Goal: Task Accomplishment & Management: Use online tool/utility

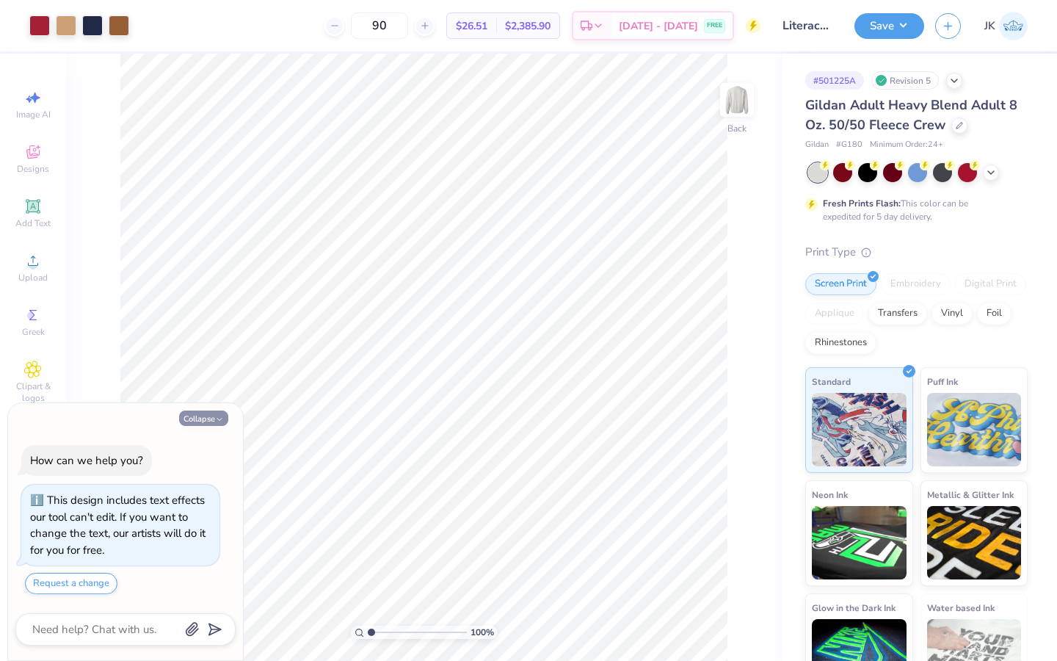
click at [214, 419] on button "Collapse" at bounding box center [203, 417] width 49 height 15
type textarea "x"
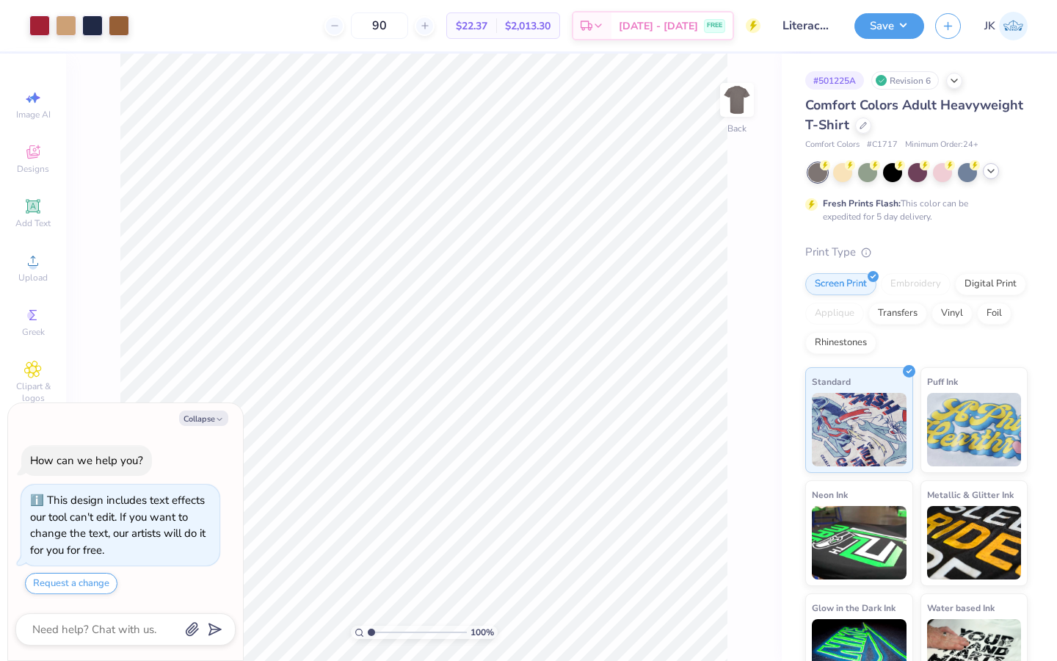
click at [997, 173] on icon at bounding box center [991, 171] width 12 height 12
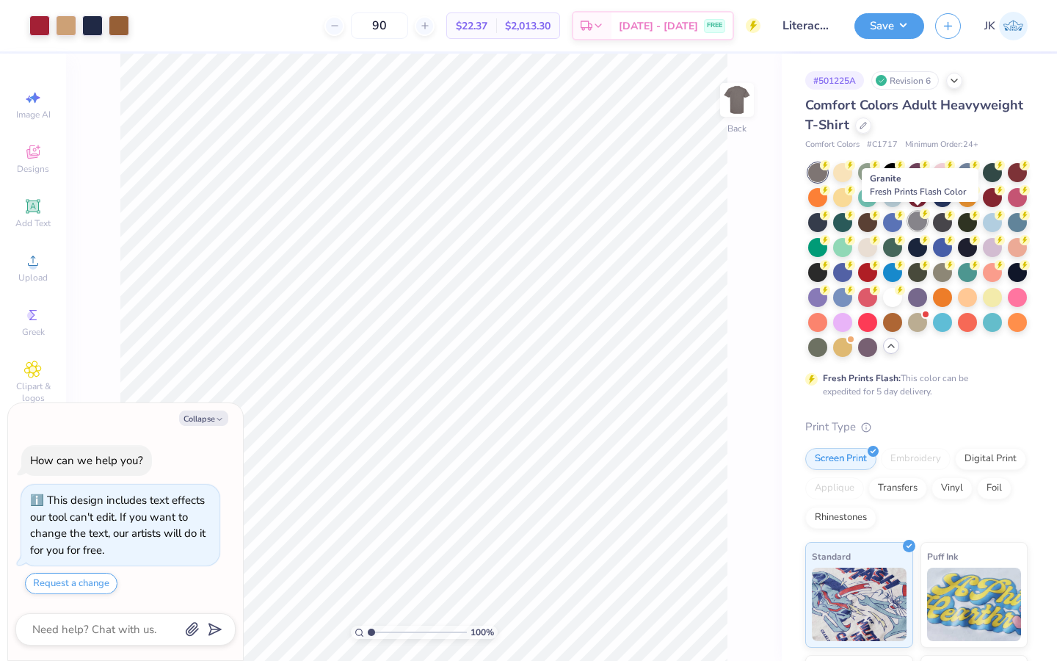
click at [922, 227] on div at bounding box center [917, 220] width 19 height 19
click at [820, 174] on div at bounding box center [818, 172] width 19 height 19
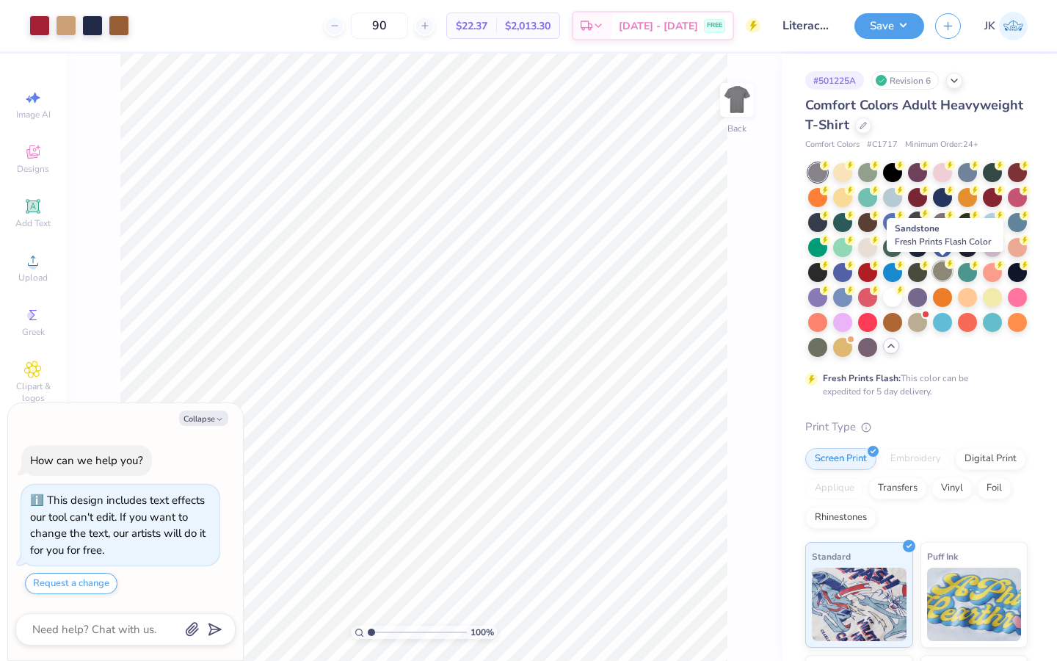
click at [944, 270] on div at bounding box center [942, 270] width 19 height 19
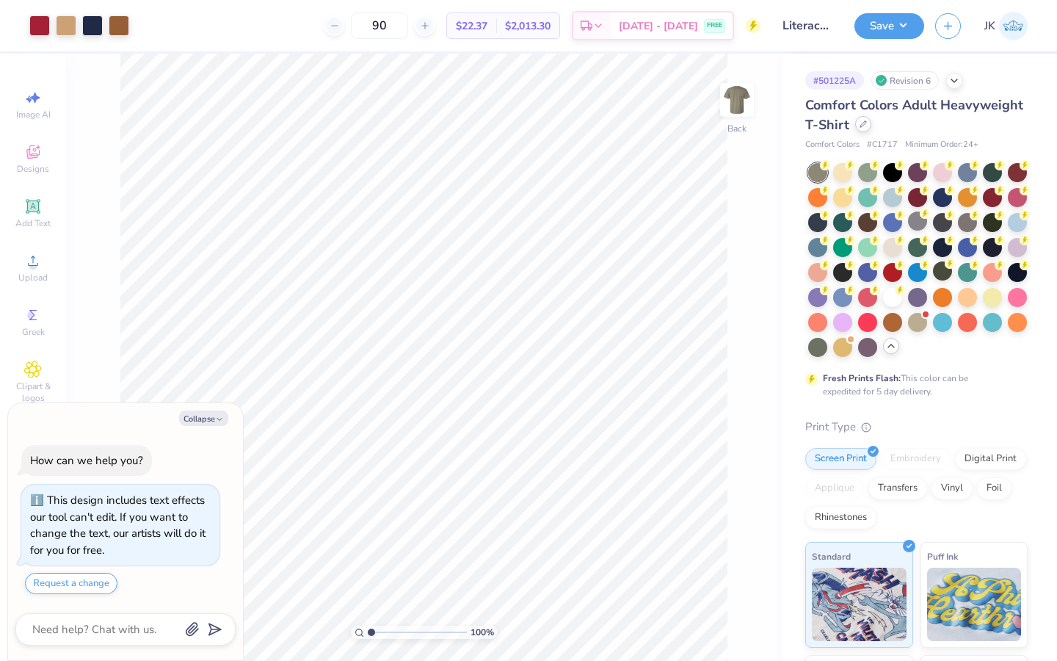
click at [867, 127] on div at bounding box center [864, 124] width 16 height 16
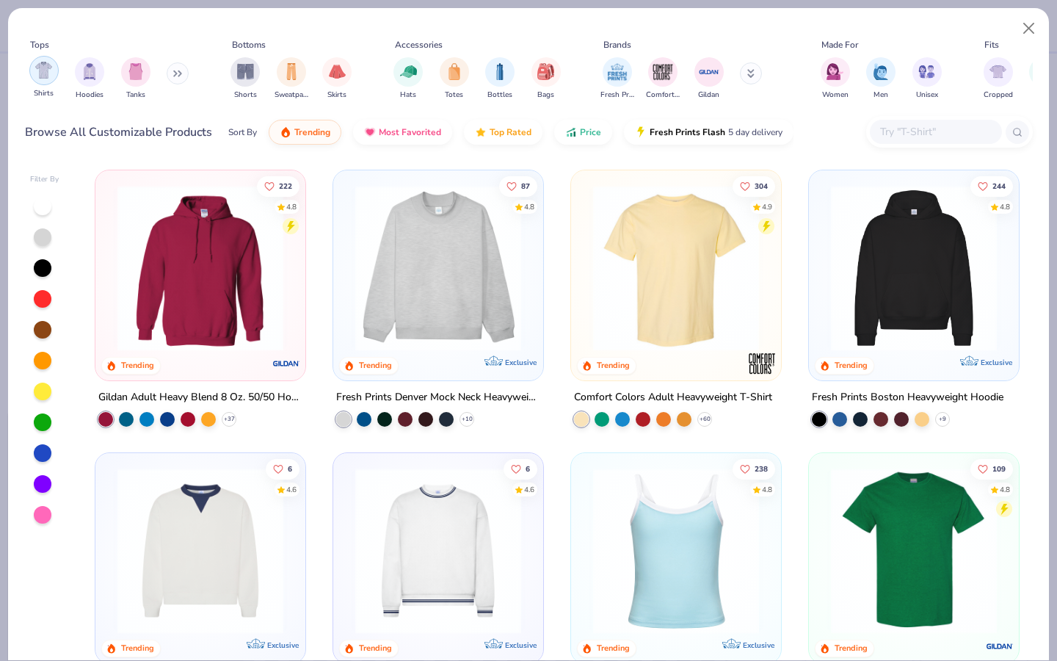
click at [40, 81] on div "filter for Shirts" at bounding box center [43, 70] width 29 height 29
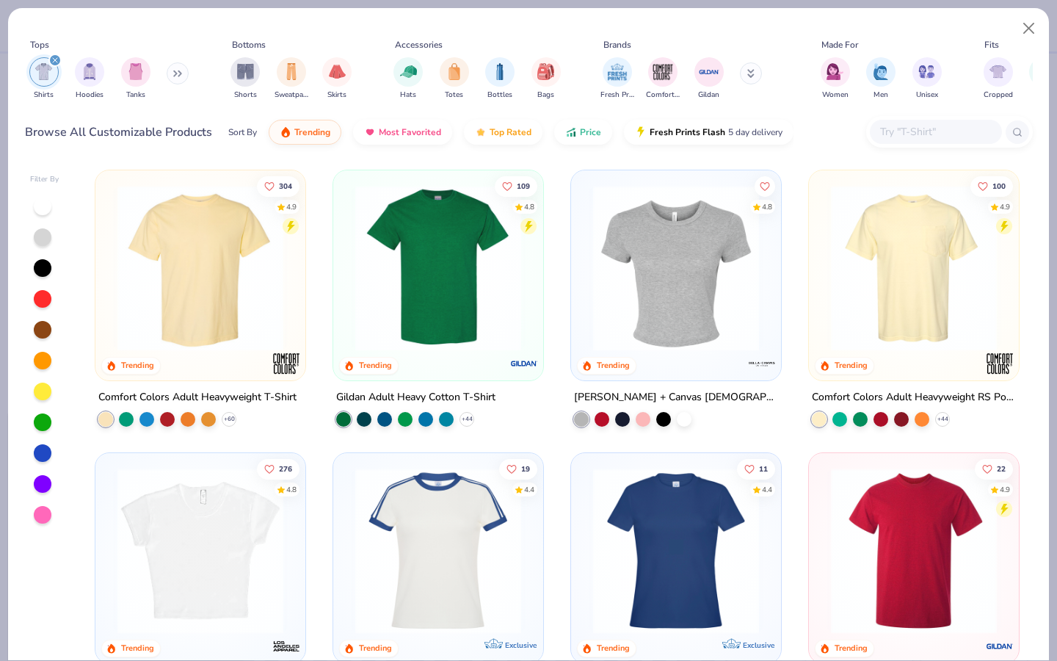
click at [44, 236] on div at bounding box center [43, 237] width 18 height 18
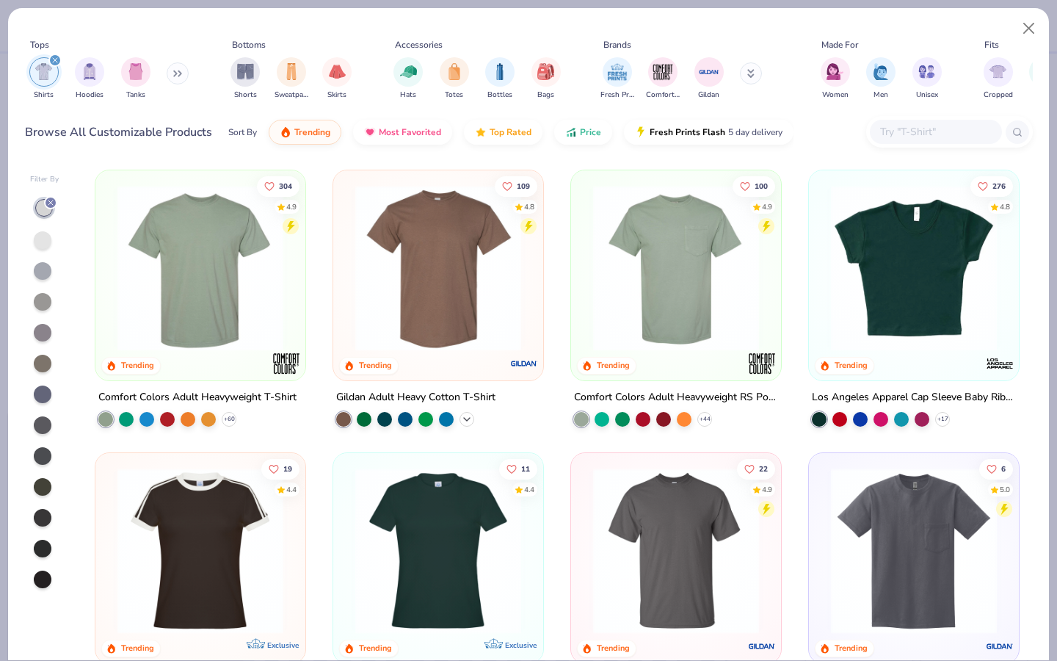
click at [464, 418] on icon at bounding box center [467, 419] width 12 height 12
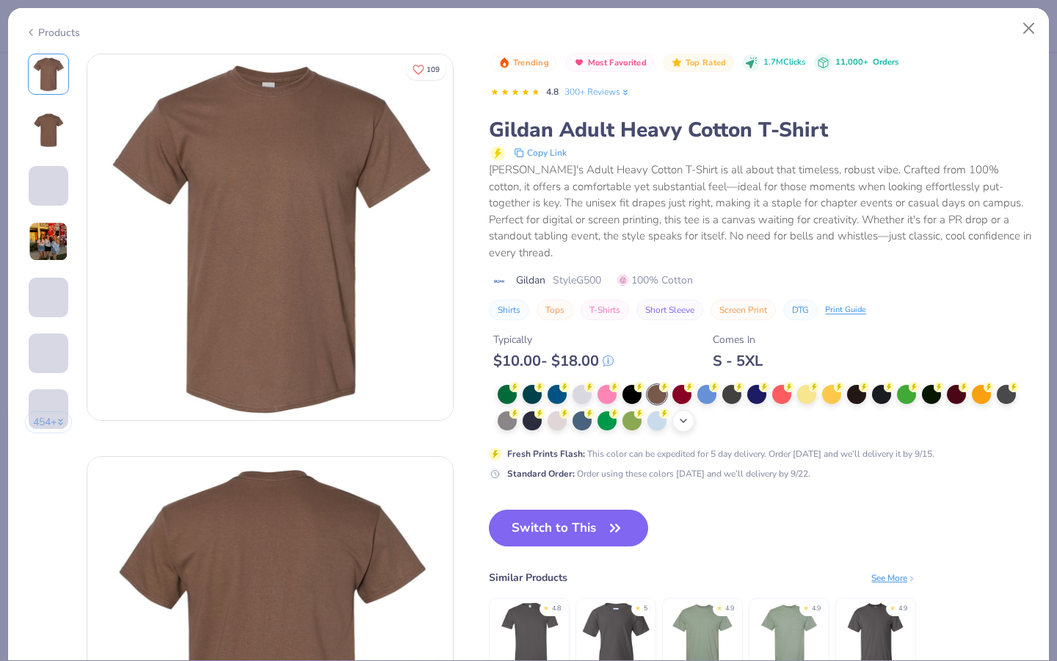
click at [687, 415] on icon at bounding box center [684, 421] width 12 height 12
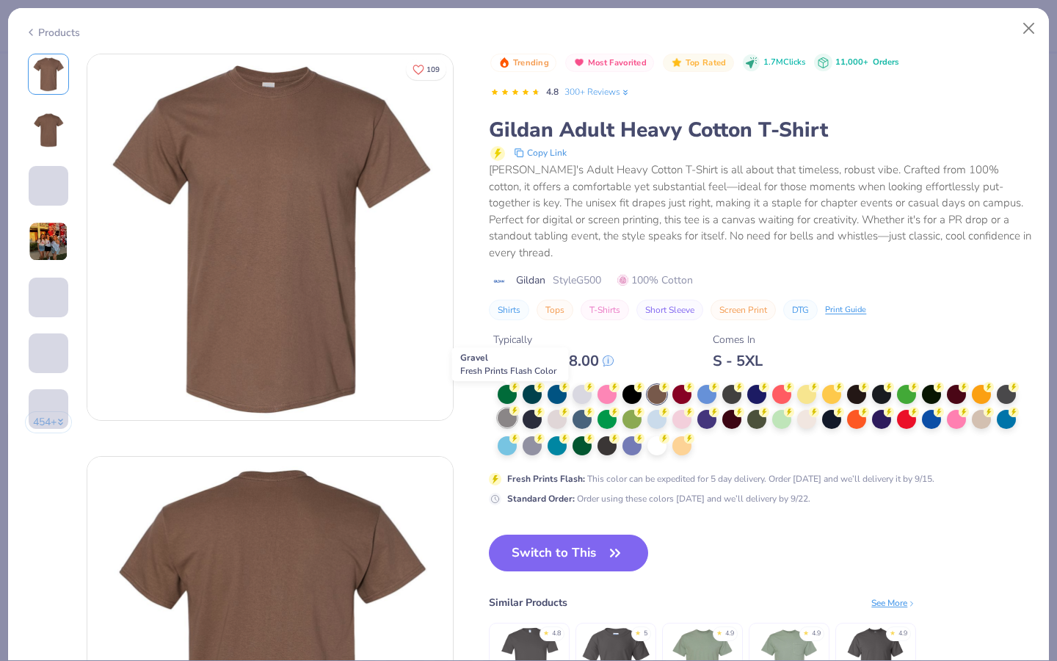
click at [513, 408] on div at bounding box center [507, 417] width 19 height 19
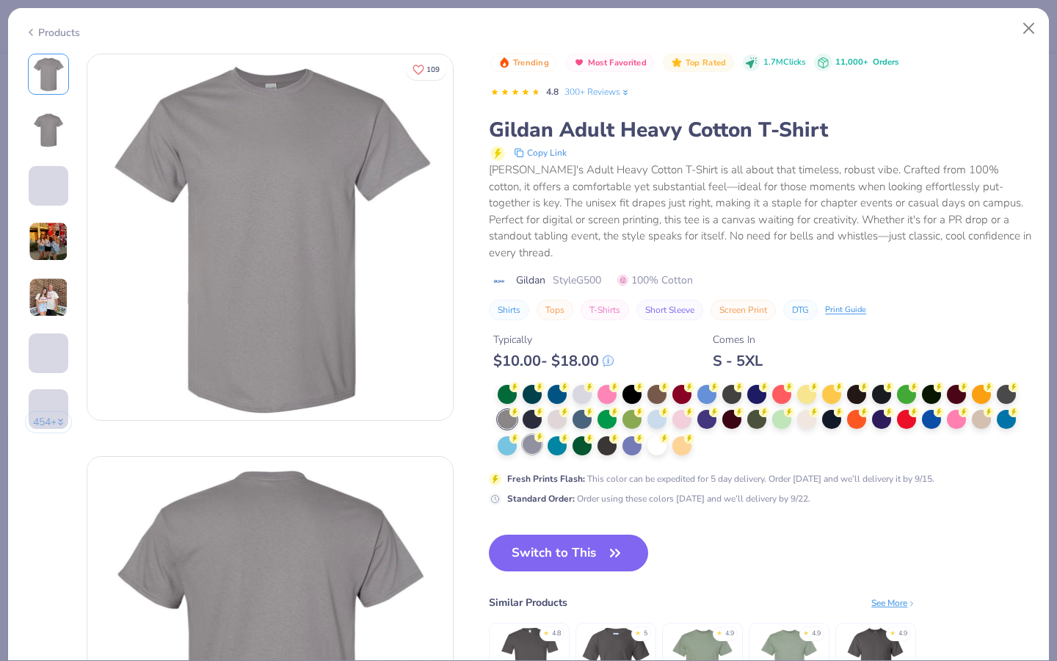
click at [535, 435] on div at bounding box center [532, 444] width 19 height 19
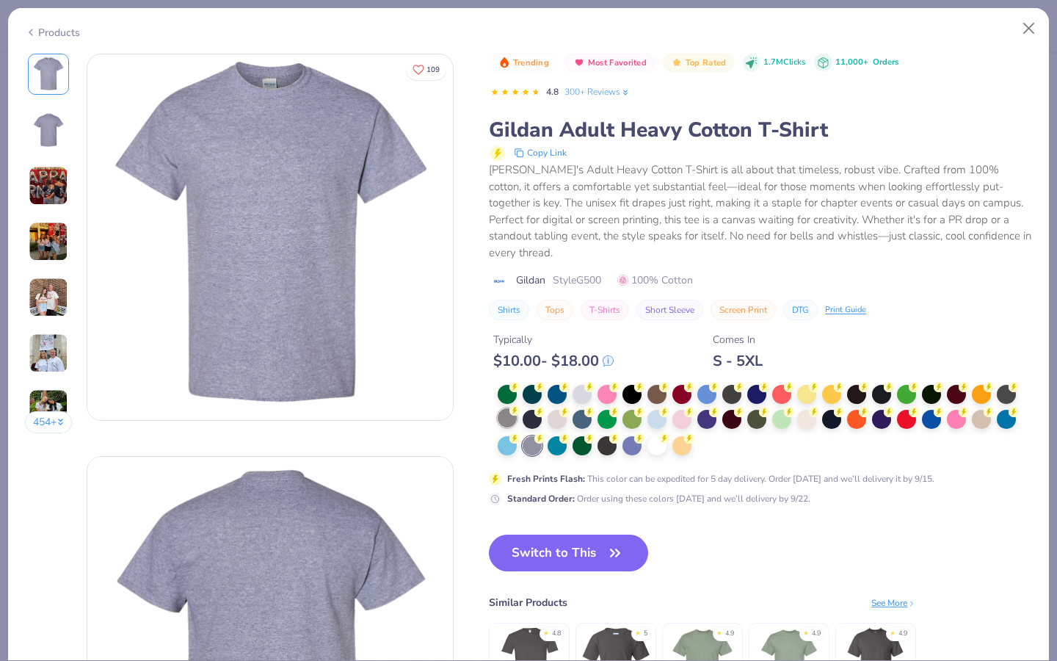
click at [512, 408] on div at bounding box center [507, 417] width 19 height 19
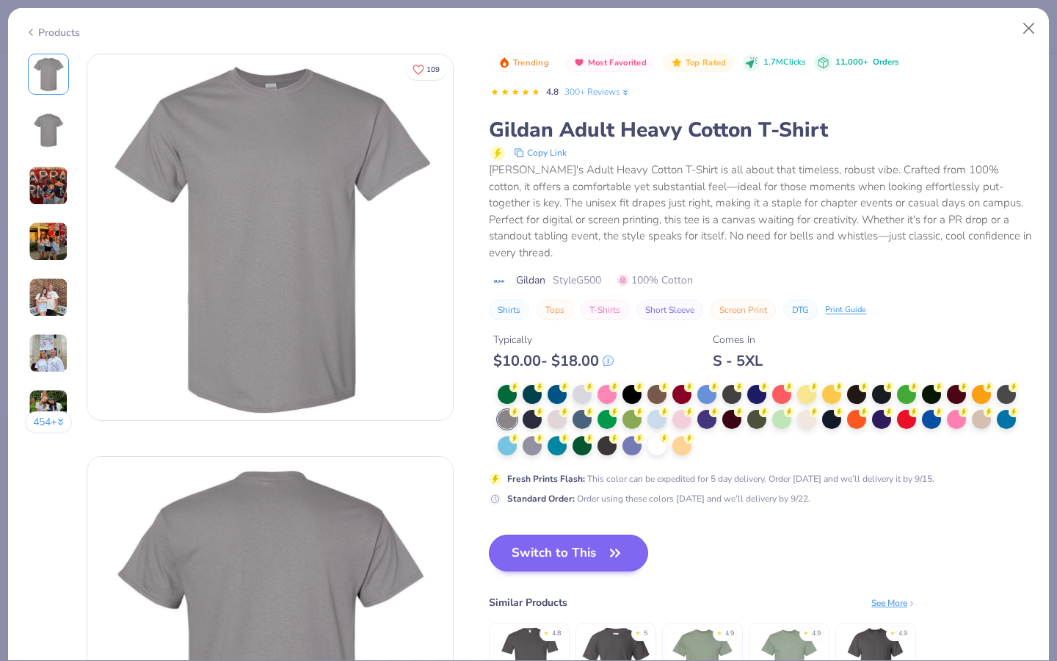
click at [583, 535] on button "Switch to This" at bounding box center [568, 553] width 159 height 37
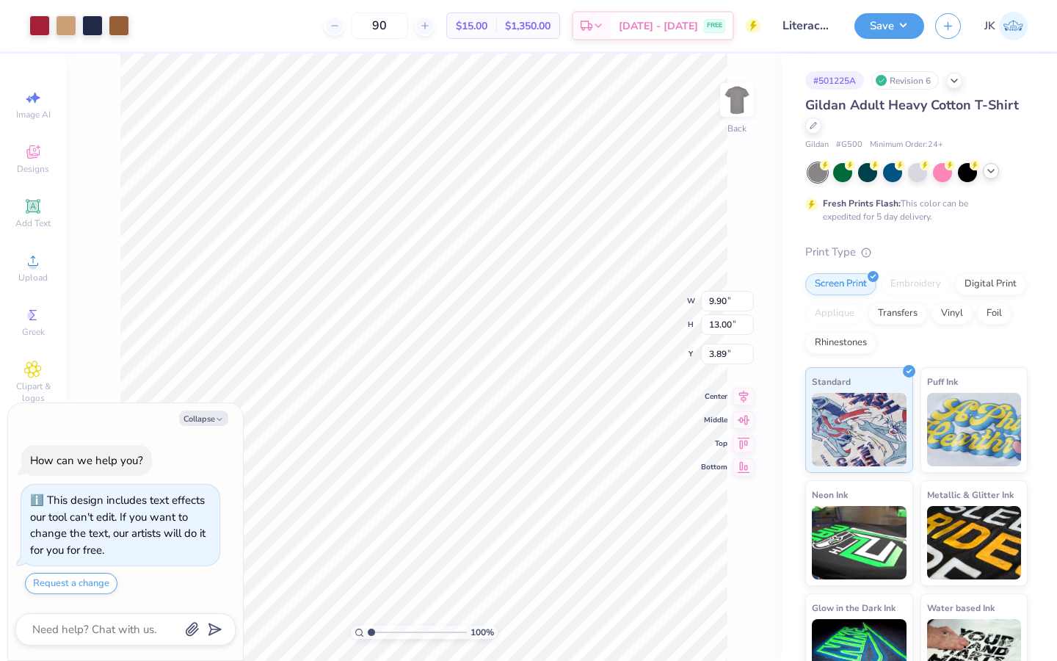
type textarea "x"
type input "3.00"
click at [883, 21] on button "Save" at bounding box center [890, 24] width 70 height 26
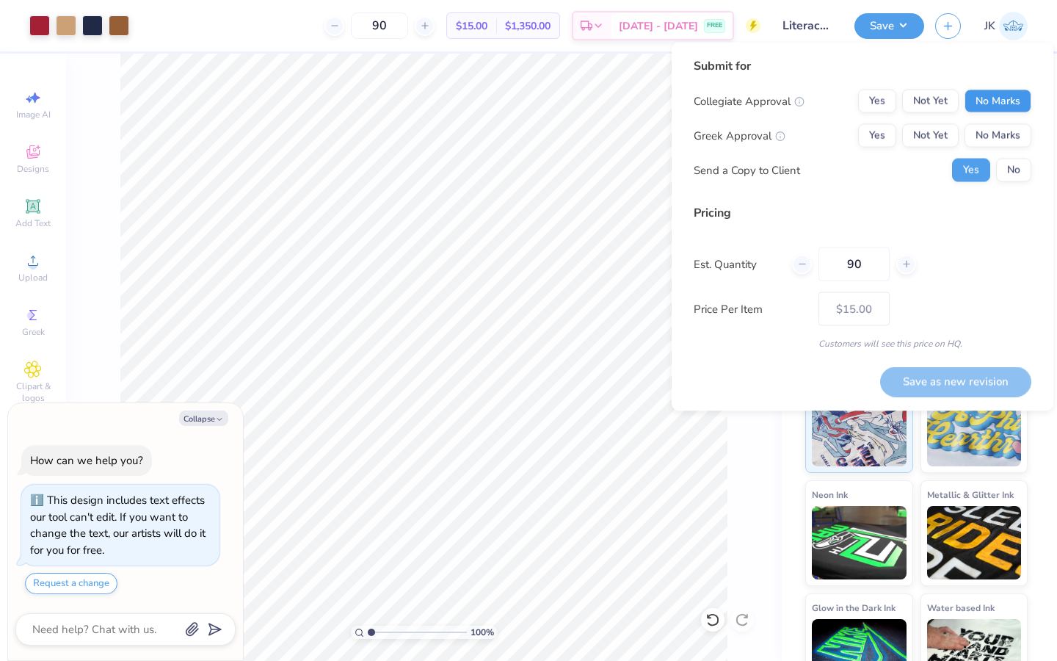
click at [991, 99] on button "No Marks" at bounding box center [998, 101] width 67 height 23
click at [892, 141] on button "Yes" at bounding box center [877, 135] width 38 height 23
click at [1019, 167] on button "No" at bounding box center [1014, 170] width 35 height 23
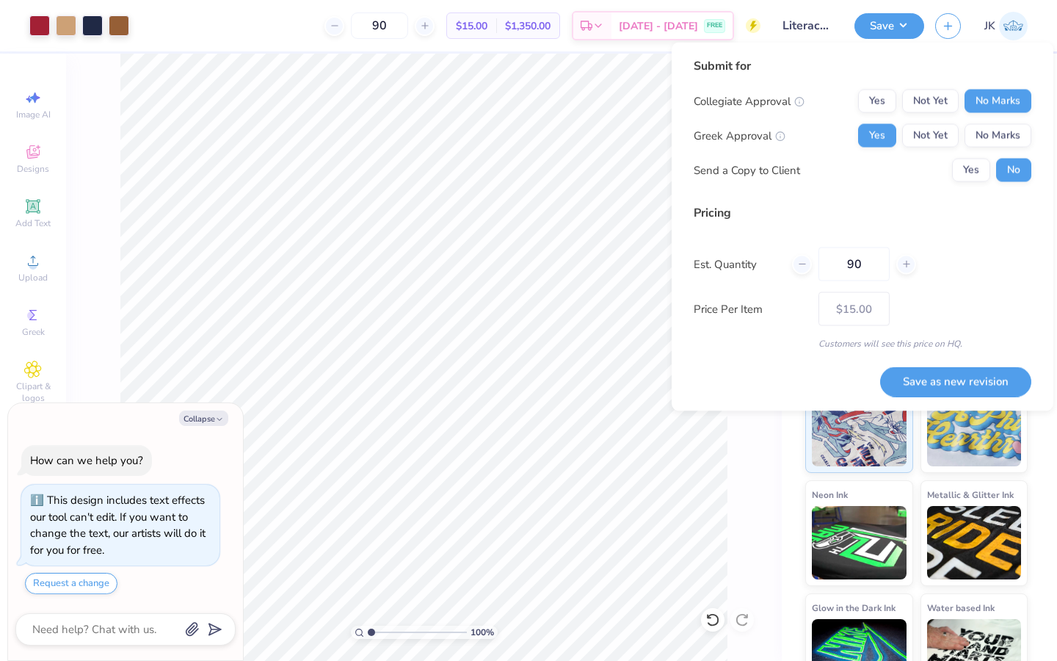
type textarea "x"
click at [973, 391] on button "Save as new revision" at bounding box center [955, 381] width 151 height 30
type input "$15.00"
type textarea "x"
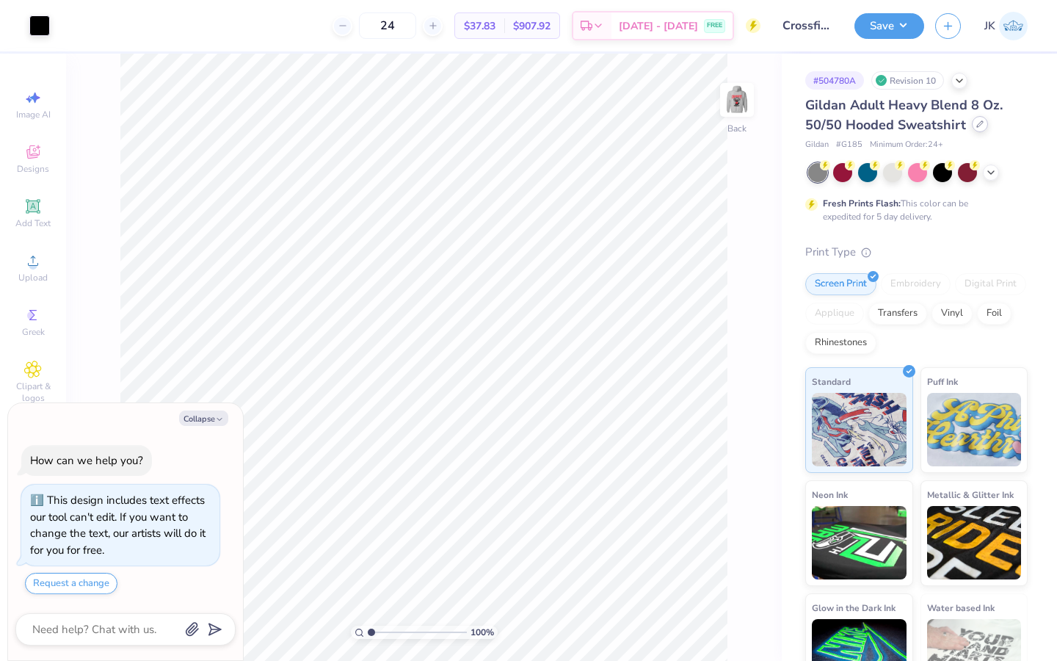
click at [974, 129] on div at bounding box center [980, 124] width 16 height 16
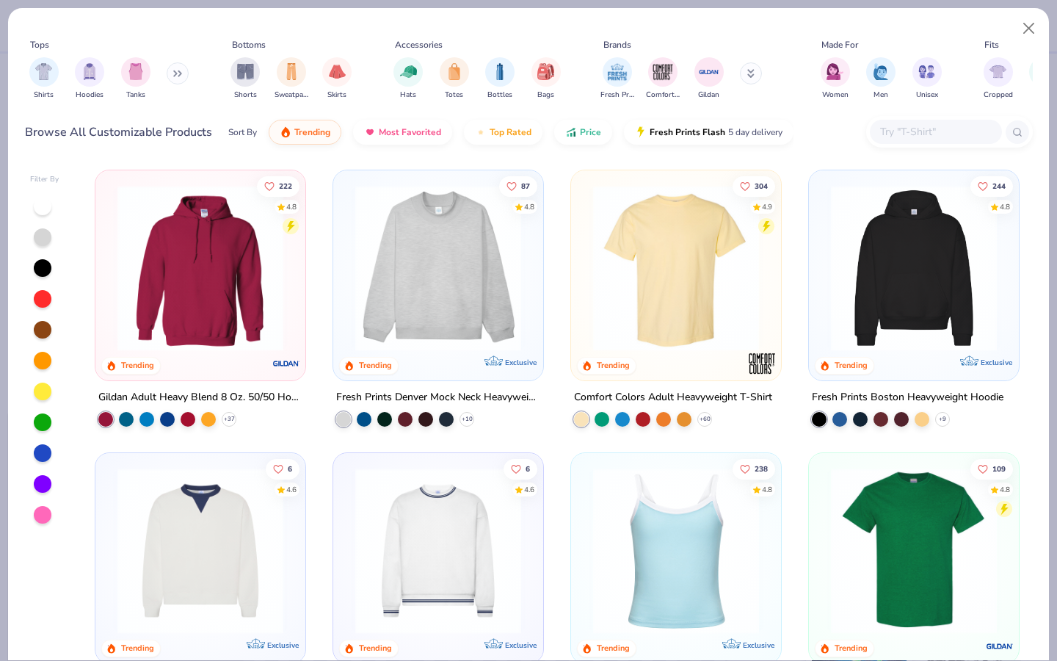
click at [621, 283] on img at bounding box center [676, 268] width 181 height 166
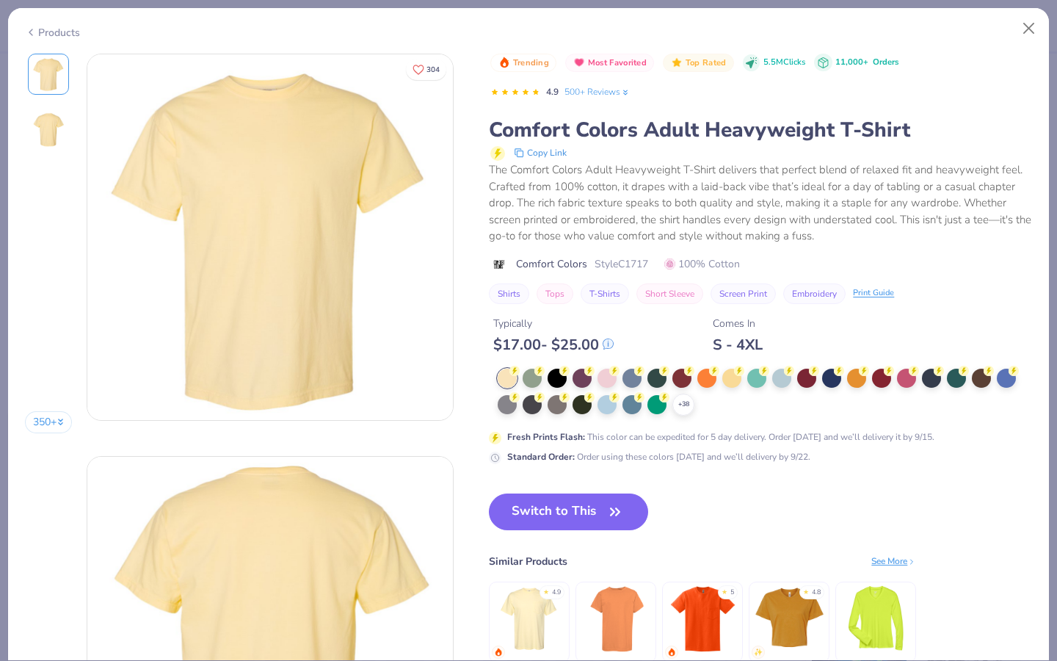
click at [696, 372] on div "+ 38" at bounding box center [765, 392] width 535 height 47
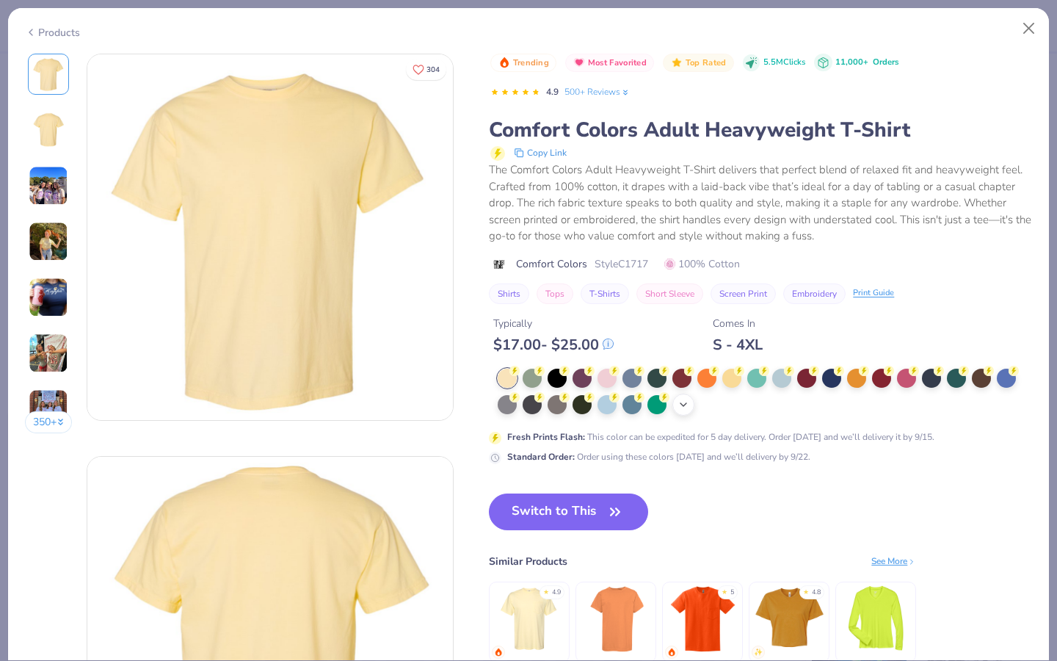
click at [691, 408] on div "+ 38" at bounding box center [684, 405] width 22 height 22
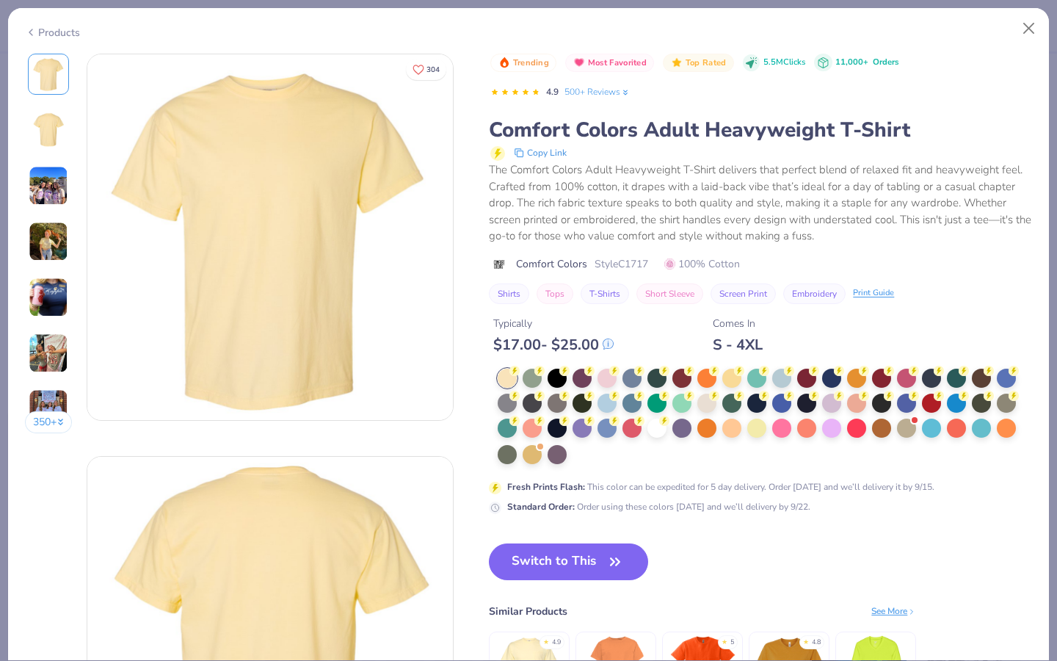
drag, startPoint x: 661, startPoint y: 430, endPoint x: 610, endPoint y: 521, distance: 105.2
click at [661, 430] on div at bounding box center [657, 428] width 19 height 19
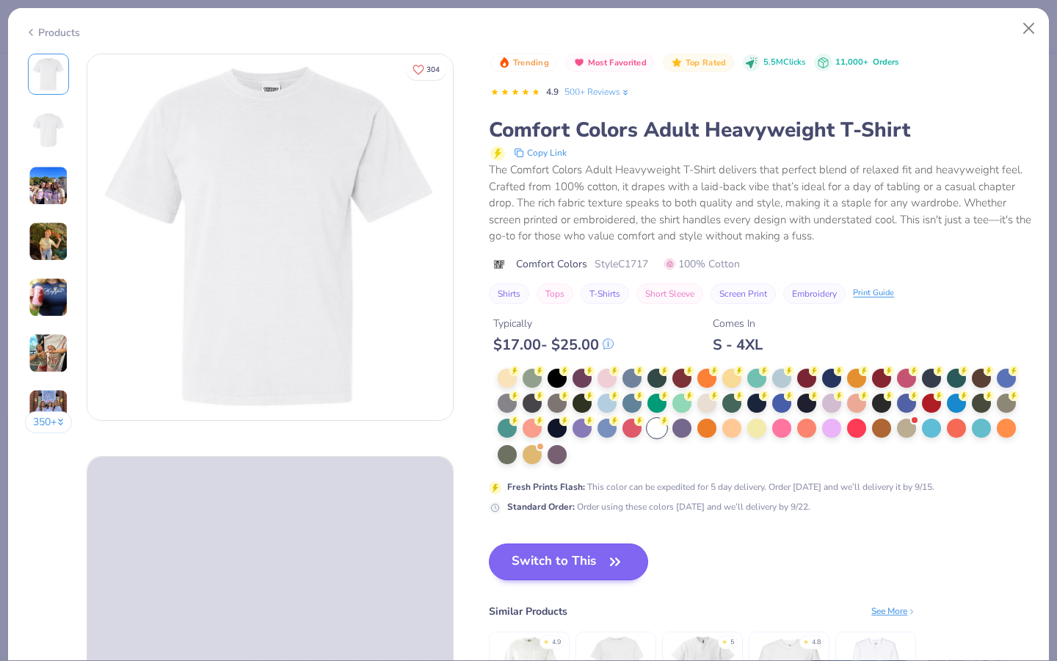
click at [592, 560] on button "Switch to This" at bounding box center [568, 561] width 159 height 37
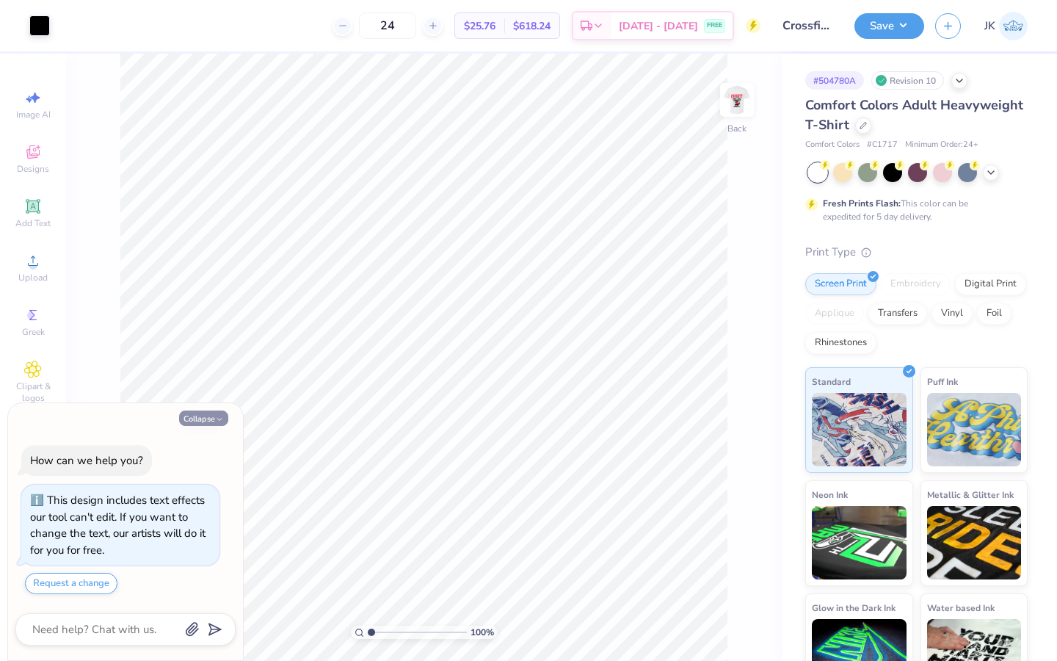
click at [192, 418] on button "Collapse" at bounding box center [203, 417] width 49 height 15
type textarea "x"
